Goal: Navigation & Orientation: Find specific page/section

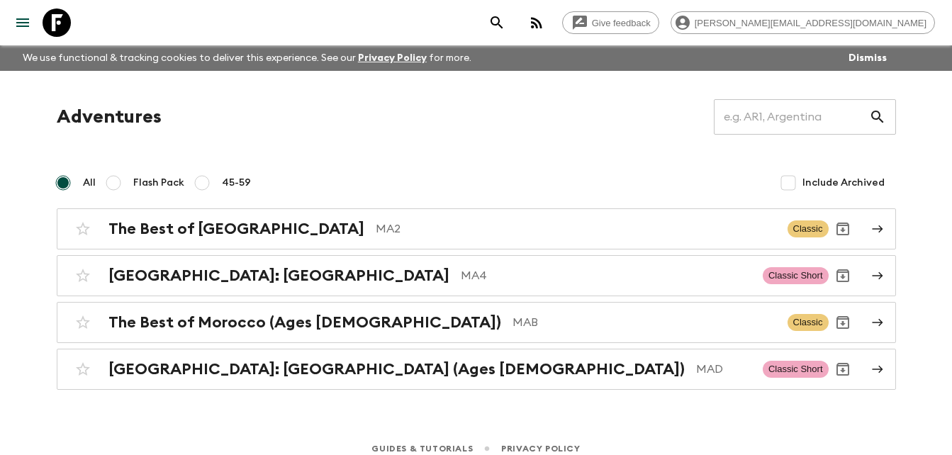
click at [549, 198] on div "Adventures ​ All Flash Pack 45-59 Include Archived The Best of [GEOGRAPHIC_DATA…" at bounding box center [476, 244] width 873 height 291
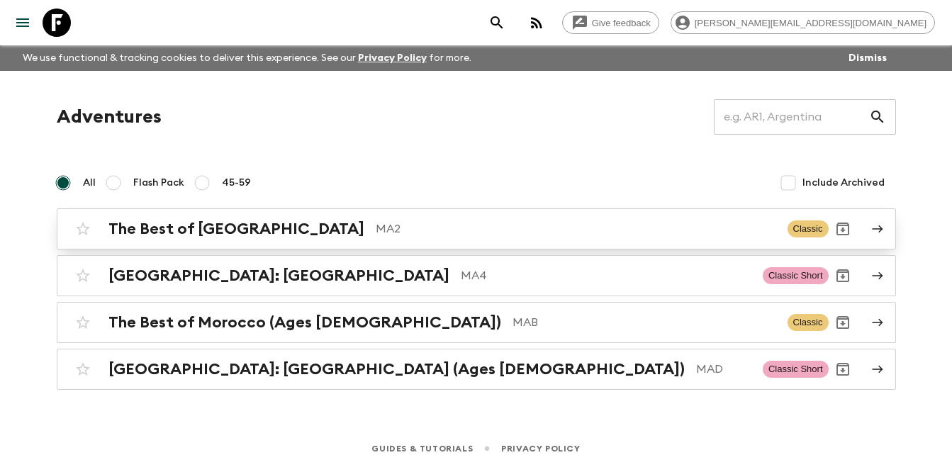
click at [196, 222] on h2 "The Best of [GEOGRAPHIC_DATA]" at bounding box center [236, 229] width 256 height 18
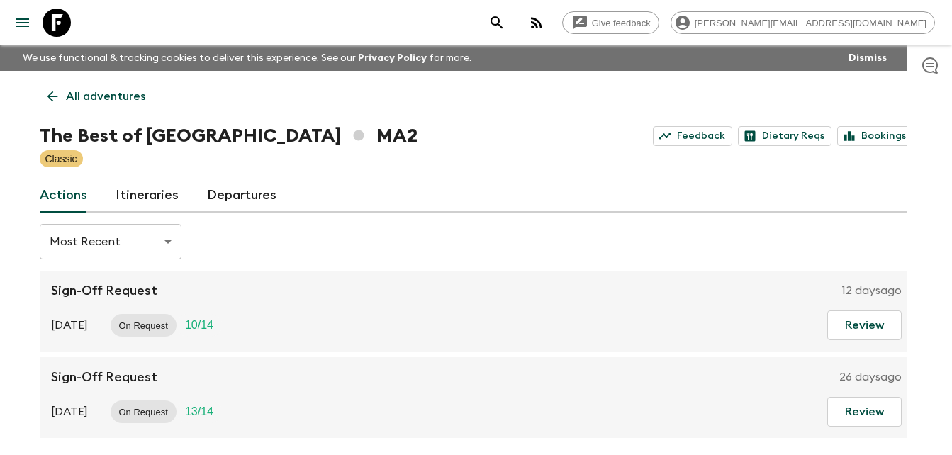
click at [50, 99] on icon at bounding box center [52, 96] width 11 height 11
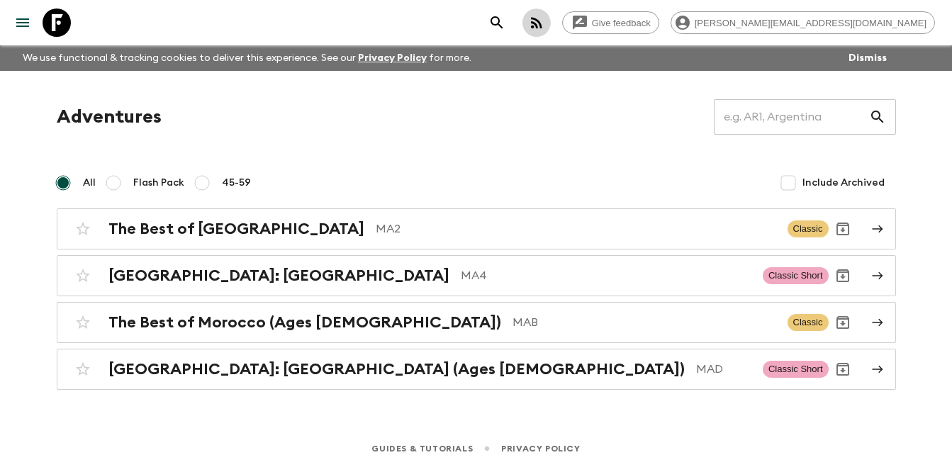
click at [542, 21] on icon "button" at bounding box center [536, 22] width 11 height 11
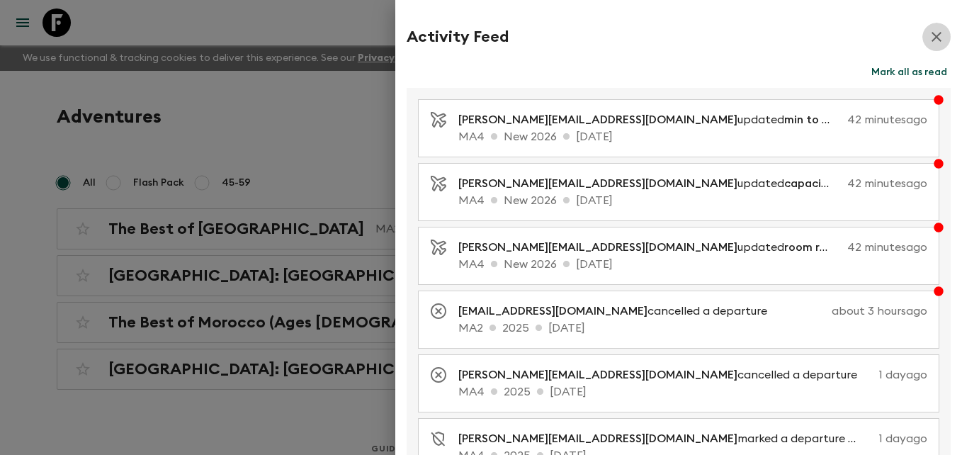
click at [928, 40] on icon "button" at bounding box center [936, 36] width 17 height 17
